Goal: Check status: Check status

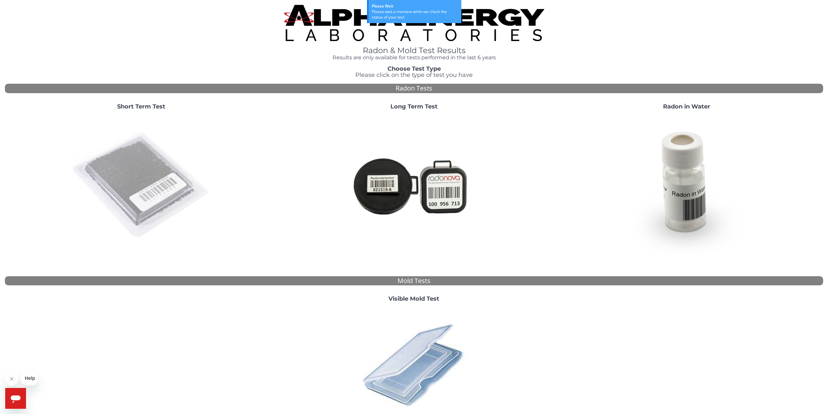
click at [129, 165] on img at bounding box center [141, 185] width 140 height 140
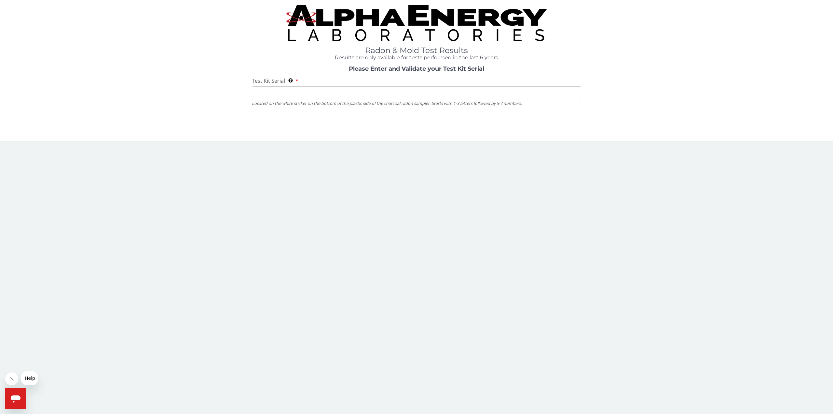
click at [262, 98] on input "Test Kit Serial Located on the white sticker on the bottom of the plastic side …" at bounding box center [416, 93] width 329 height 14
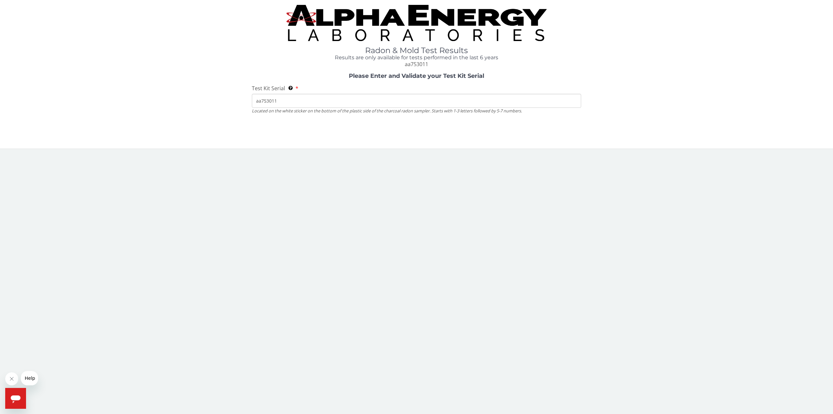
type input "aa753011"
